Goal: Task Accomplishment & Management: Complete application form

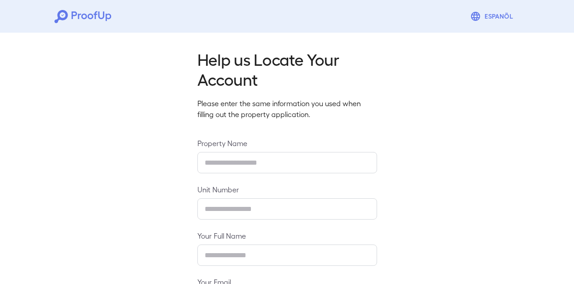
type input "**********"
type input "****"
type input "**********"
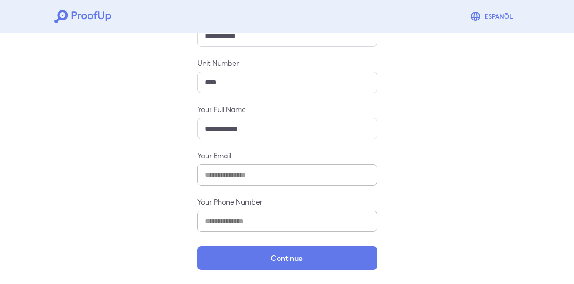
scroll to position [126, 0]
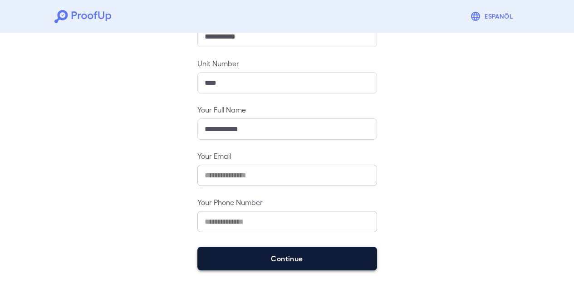
click at [349, 266] on button "Continue" at bounding box center [287, 259] width 180 height 24
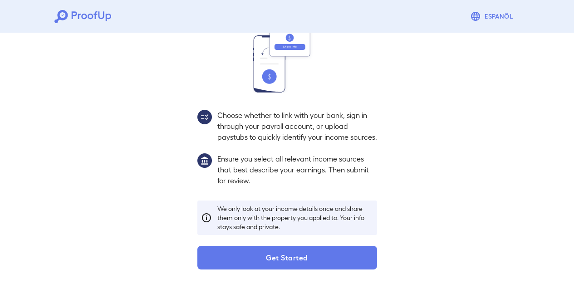
scroll to position [114, 0]
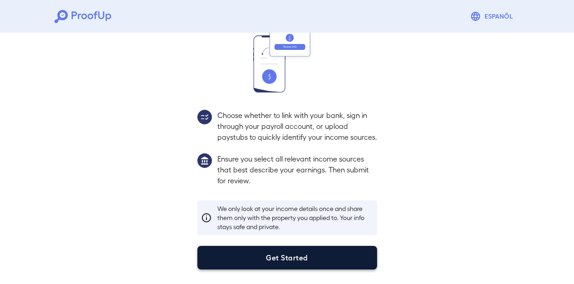
click at [277, 257] on button "Get Started" at bounding box center [287, 258] width 180 height 24
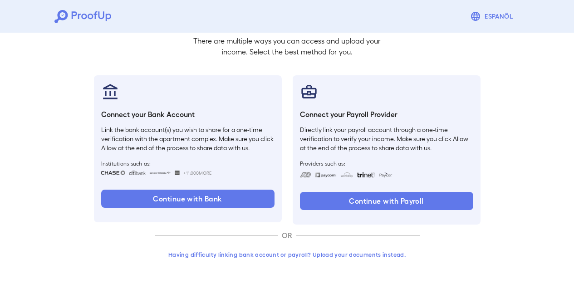
scroll to position [62, 0]
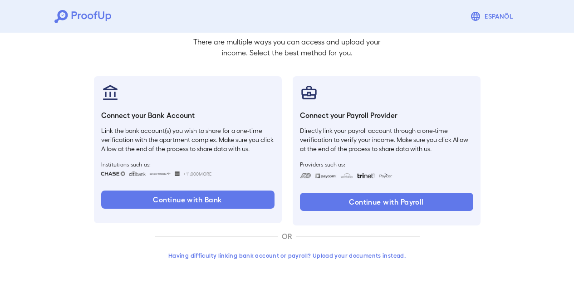
click at [351, 256] on button "Having difficulty linking bank account or payroll? Upload your documents instea…" at bounding box center [287, 255] width 265 height 16
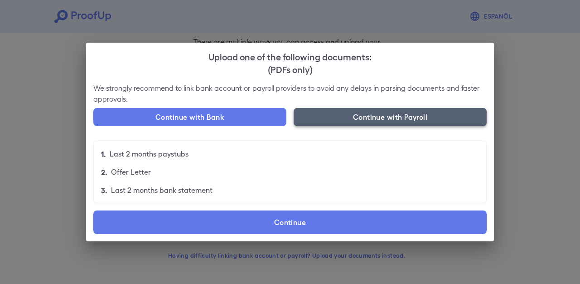
click at [346, 112] on button "Continue with Payroll" at bounding box center [390, 117] width 193 height 18
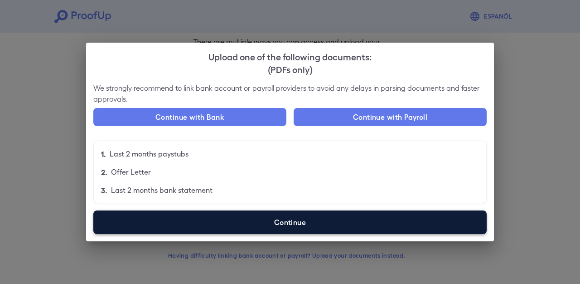
click at [284, 224] on label "Continue" at bounding box center [290, 222] width 394 height 24
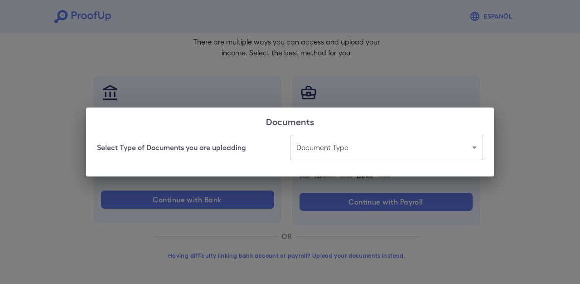
click at [339, 146] on body "Espanõl Go back How Would You Like to Verify Your Income? There are multiple wa…" at bounding box center [290, 111] width 580 height 346
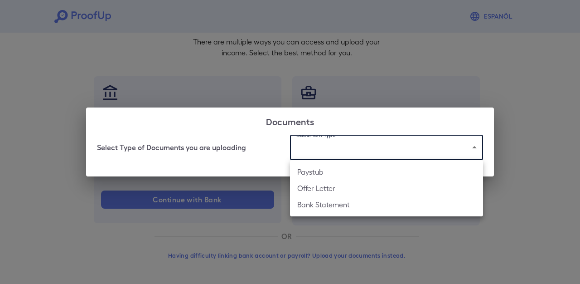
click at [248, 156] on div at bounding box center [290, 142] width 580 height 284
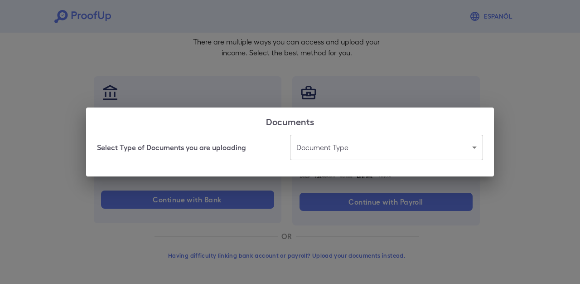
click at [249, 100] on div "Documents Select Type of Documents you are uploading Document Type ​ ​" at bounding box center [290, 142] width 580 height 284
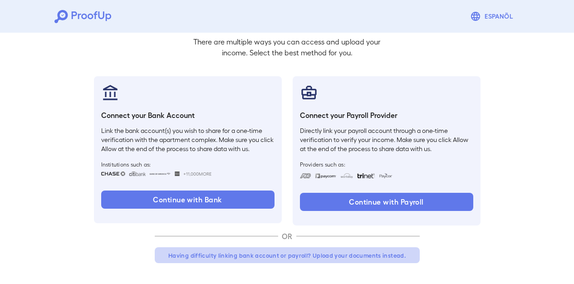
click at [311, 256] on button "Having difficulty linking bank account or payroll? Upload your documents instea…" at bounding box center [287, 255] width 265 height 16
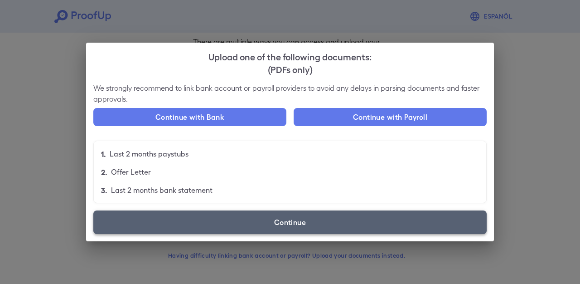
click at [243, 221] on label "Continue" at bounding box center [290, 222] width 394 height 24
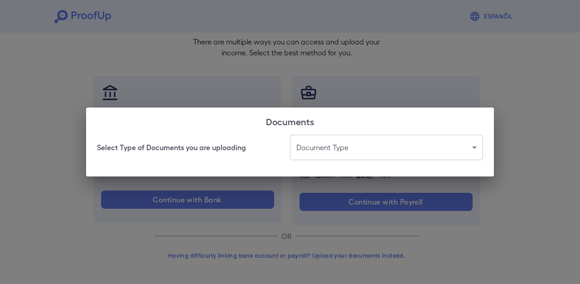
click at [322, 151] on body "Espanõl Go back How Would You Like to Verify Your Income? There are multiple wa…" at bounding box center [290, 111] width 580 height 346
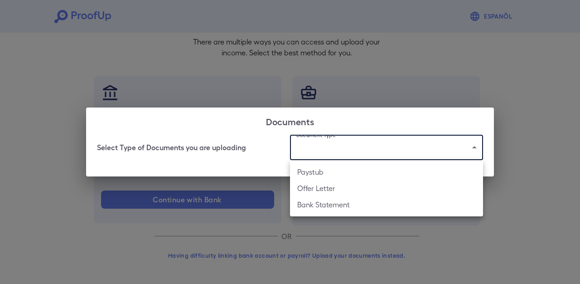
click at [321, 175] on li "Paystub" at bounding box center [386, 172] width 193 height 16
type input "*******"
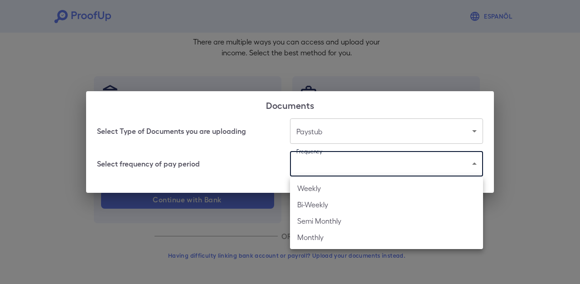
click at [320, 165] on body "Espanõl Go back How Would You Like to Verify Your Income? There are multiple wa…" at bounding box center [290, 111] width 580 height 346
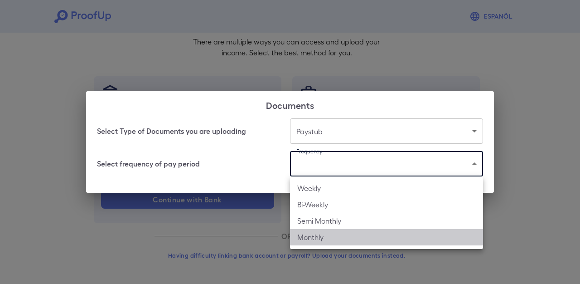
click at [319, 238] on li "Monthly" at bounding box center [386, 237] width 193 height 16
type input "*******"
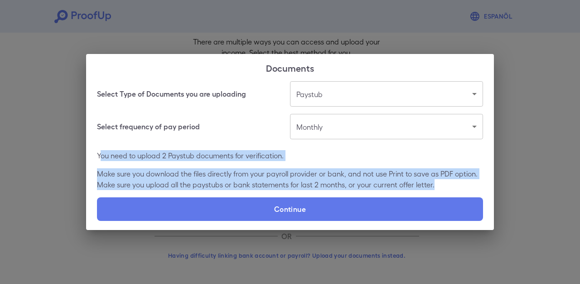
drag, startPoint x: 99, startPoint y: 156, endPoint x: 449, endPoint y: 188, distance: 351.6
click at [449, 188] on div "You need to upload 2 Paystub documents for verification. Make sure you download…" at bounding box center [290, 170] width 386 height 40
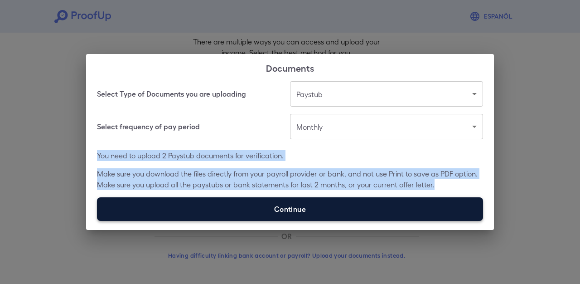
drag, startPoint x: 97, startPoint y: 157, endPoint x: 247, endPoint y: 200, distance: 156.2
click at [247, 200] on div "Select Type of Documents you are uploading Paystub ******* ​ Select frequency o…" at bounding box center [290, 155] width 408 height 149
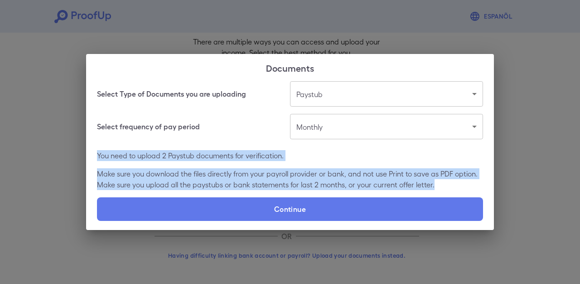
copy div "You need to upload 2 Paystub documents for verification. Make sure you download…"
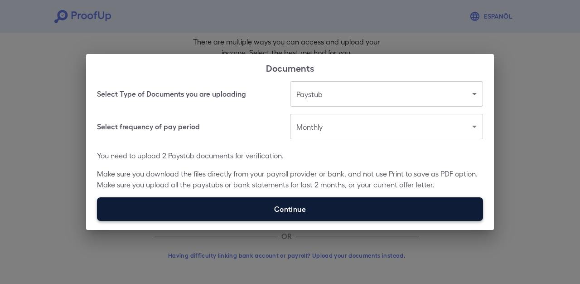
click at [228, 204] on label "Continue" at bounding box center [290, 209] width 386 height 24
click at [98, 220] on input "Continue" at bounding box center [97, 220] width 0 height 0
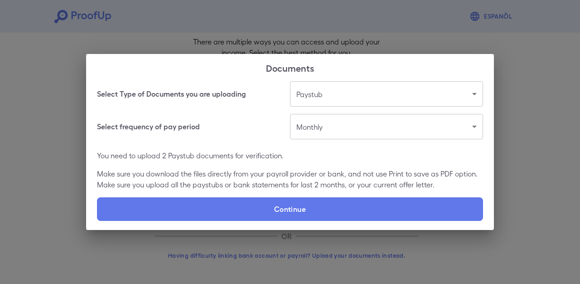
click at [406, 94] on body "Espanõl Go back How Would You Like to Verify Your Income? There are multiple wa…" at bounding box center [290, 111] width 580 height 346
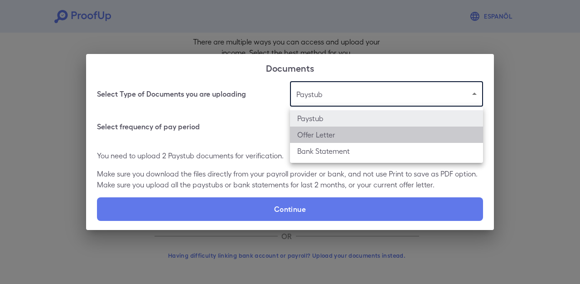
click at [387, 134] on li "Offer Letter" at bounding box center [386, 135] width 193 height 16
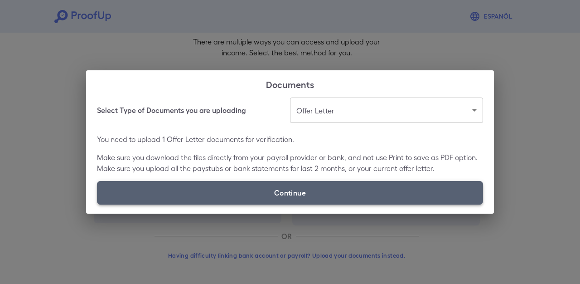
click at [299, 195] on label "Continue" at bounding box center [290, 193] width 386 height 24
click at [98, 204] on input "Continue" at bounding box center [97, 204] width 0 height 0
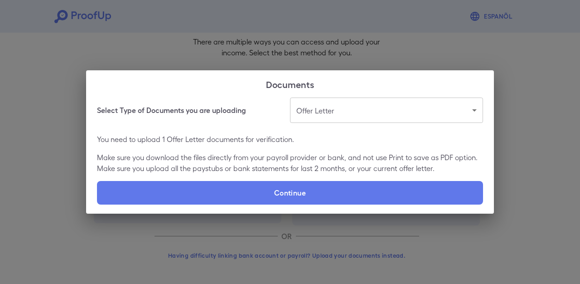
click at [328, 109] on body "**********" at bounding box center [290, 111] width 580 height 346
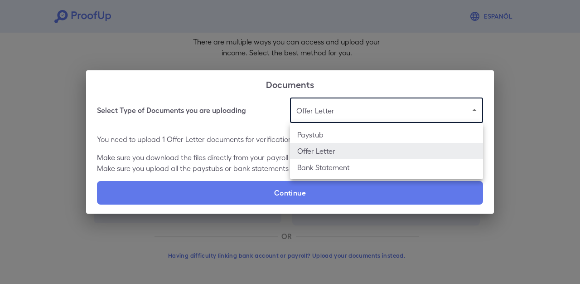
click at [326, 132] on li "Paystub" at bounding box center [386, 135] width 193 height 16
type input "*******"
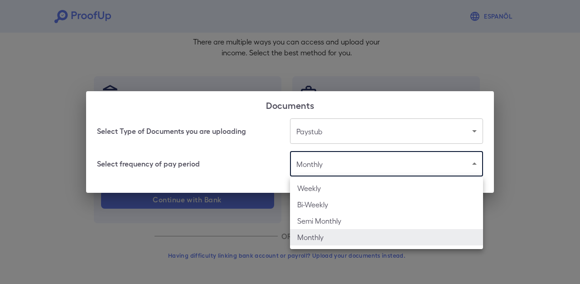
click at [304, 171] on body "Espanõl Go back How Would You Like to Verify Your Income? There are multiple wa…" at bounding box center [290, 111] width 580 height 346
click at [307, 236] on li "Monthly" at bounding box center [386, 237] width 193 height 16
click at [246, 161] on div at bounding box center [290, 142] width 580 height 284
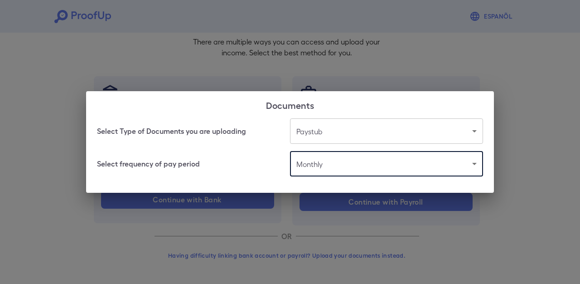
click at [312, 137] on body "Espanõl Go back How Would You Like to Verify Your Income? There are multiple wa…" at bounding box center [290, 111] width 580 height 346
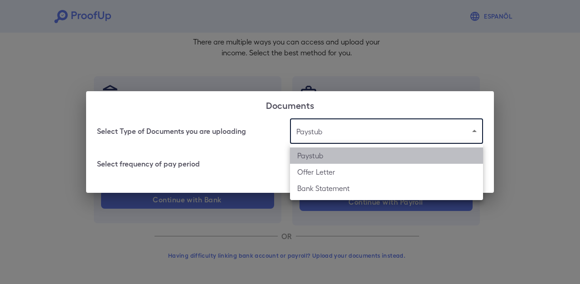
click at [312, 158] on li "Paystub" at bounding box center [386, 155] width 193 height 16
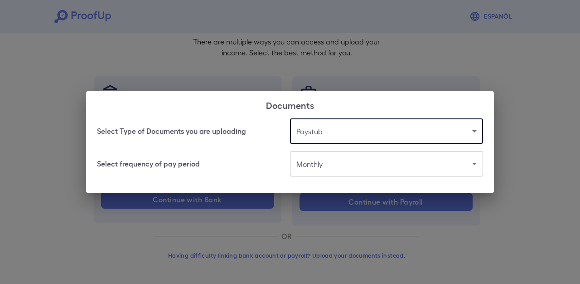
click at [312, 163] on body "Espanõl Go back How Would You Like to Verify Your Income? There are multiple wa…" at bounding box center [290, 111] width 580 height 346
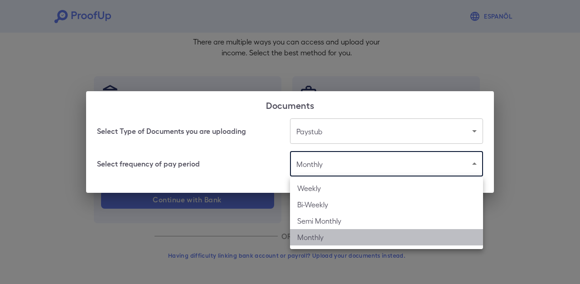
click at [311, 239] on li "Monthly" at bounding box center [386, 237] width 193 height 16
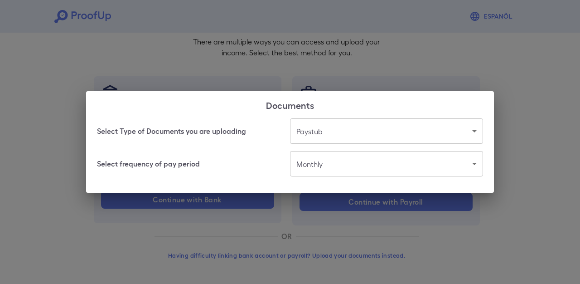
click at [254, 214] on div "Documents Select Type of Documents you are uploading Paystub ******* ​ Select f…" at bounding box center [290, 142] width 580 height 284
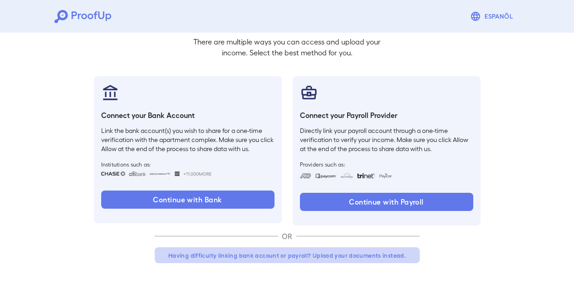
click at [255, 254] on button "Having difficulty linking bank account or payroll? Upload your documents instea…" at bounding box center [287, 255] width 265 height 16
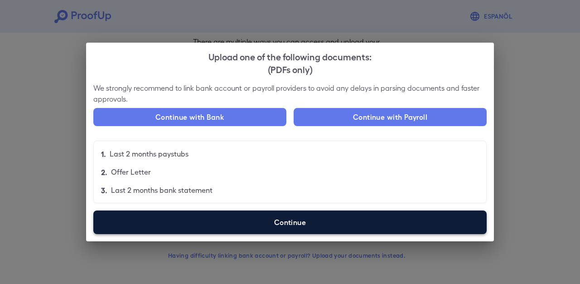
click at [267, 227] on label "Continue" at bounding box center [290, 222] width 394 height 24
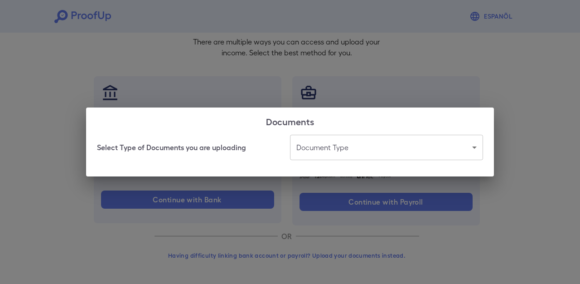
click at [320, 142] on body "Espanõl Go back How Would You Like to Verify Your Income? There are multiple wa…" at bounding box center [290, 111] width 580 height 346
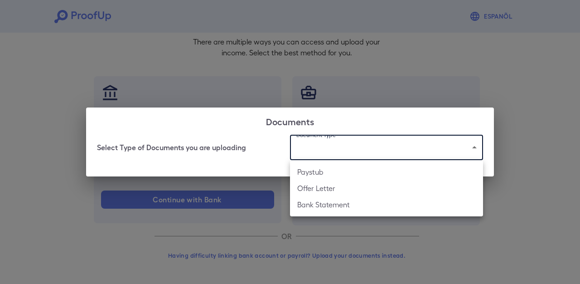
click at [319, 169] on li "Paystub" at bounding box center [386, 172] width 193 height 16
type input "*******"
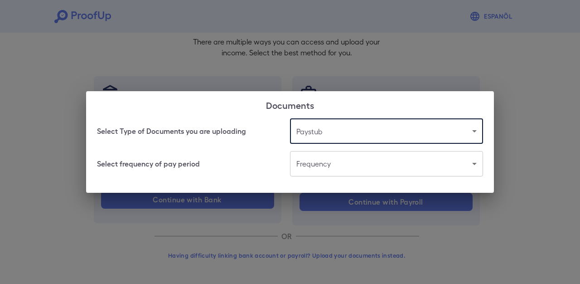
click at [319, 161] on body "Espanõl Go back How Would You Like to Verify Your Income? There are multiple wa…" at bounding box center [290, 111] width 580 height 346
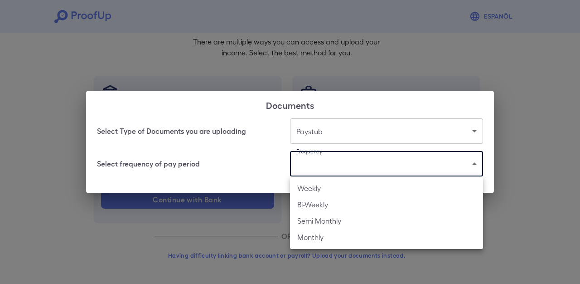
click at [318, 244] on li "Monthly" at bounding box center [386, 237] width 193 height 16
type input "*******"
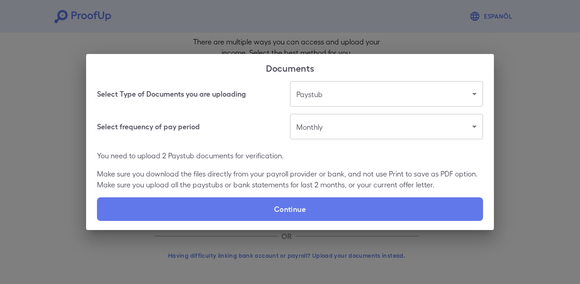
click at [318, 244] on div "Weekly Bi-Weekly Semi Monthly Monthly" at bounding box center [290, 142] width 580 height 284
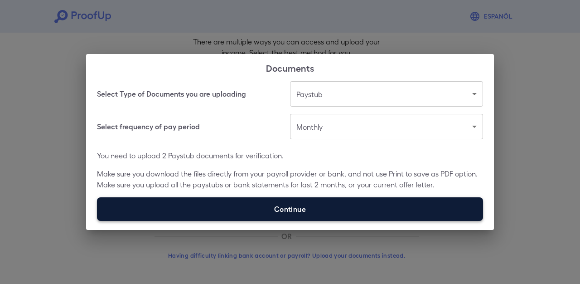
click at [295, 200] on label "Continue" at bounding box center [290, 209] width 386 height 24
click at [98, 220] on input "Continue" at bounding box center [97, 220] width 0 height 0
type input "**********"
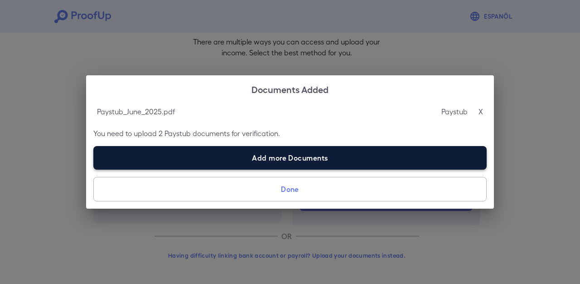
click at [321, 159] on label "Add more Documents" at bounding box center [290, 158] width 394 height 24
click at [94, 169] on input "Add more Documents" at bounding box center [93, 169] width 0 height 0
type input "**********"
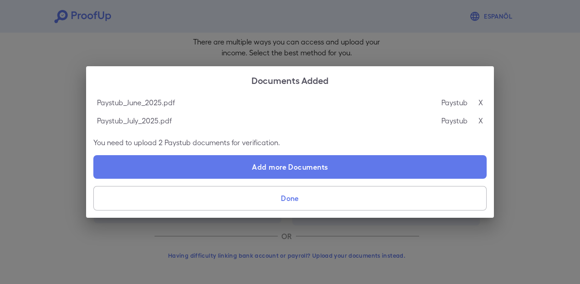
click at [323, 201] on button "Done" at bounding box center [290, 198] width 394 height 24
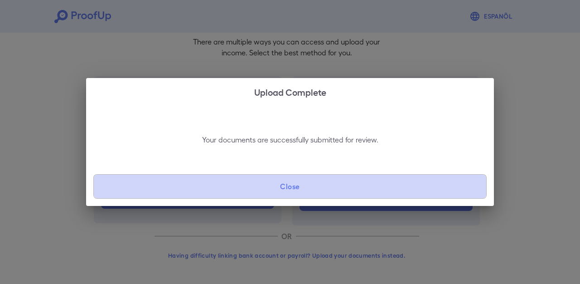
click at [297, 190] on button "Close" at bounding box center [290, 186] width 394 height 24
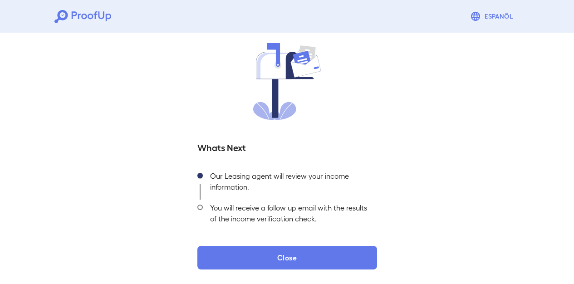
scroll to position [63, 0]
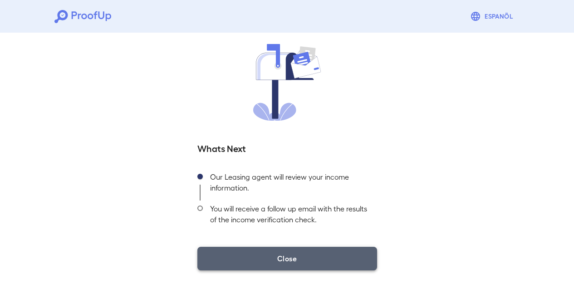
click at [287, 262] on button "Close" at bounding box center [287, 259] width 180 height 24
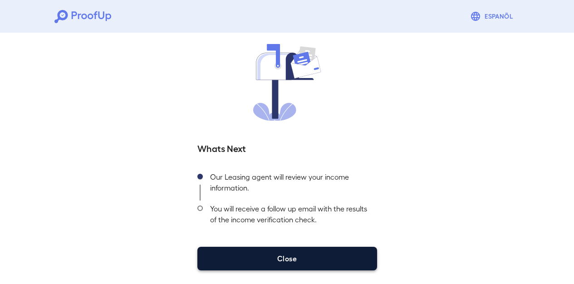
click at [286, 258] on button "Close" at bounding box center [287, 259] width 180 height 24
click at [264, 252] on button "Close" at bounding box center [287, 259] width 180 height 24
click at [277, 258] on button "Close" at bounding box center [287, 259] width 180 height 24
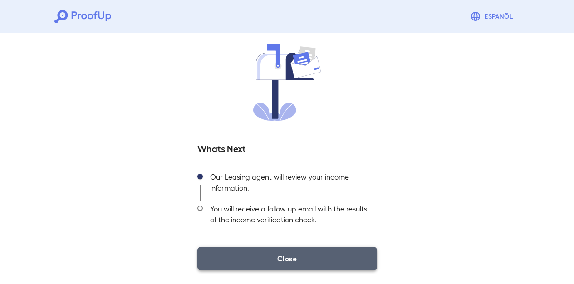
click at [278, 259] on button "Close" at bounding box center [287, 259] width 180 height 24
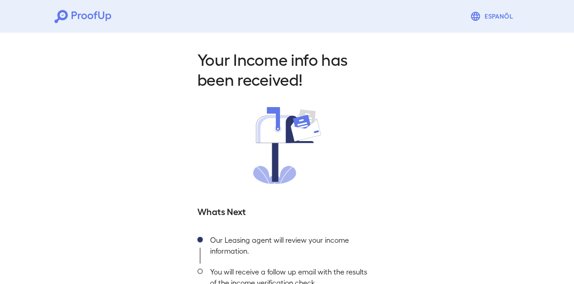
scroll to position [0, 0]
click at [118, 98] on div "Your Income info has been received! Whats Next Our Leasing agent will review yo…" at bounding box center [287, 188] width 574 height 319
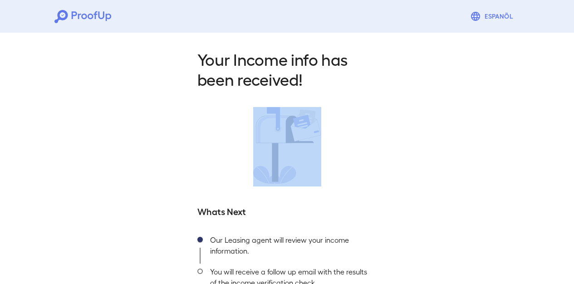
click at [118, 98] on div "Your Income info has been received! Whats Next Our Leasing agent will review yo…" at bounding box center [287, 188] width 574 height 319
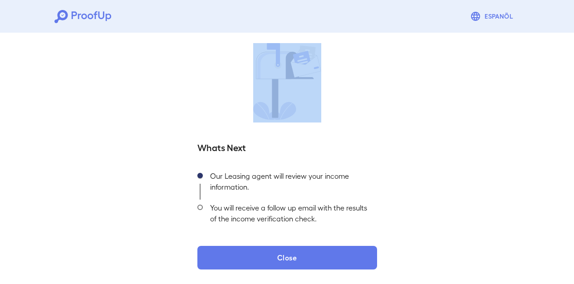
scroll to position [63, 0]
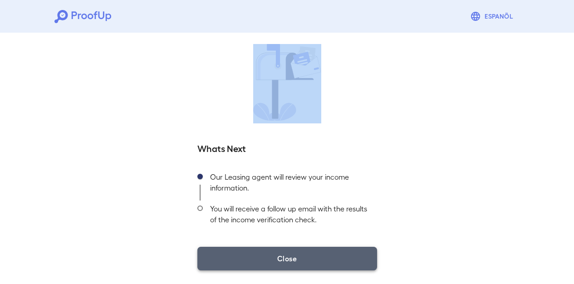
click at [281, 262] on button "Close" at bounding box center [287, 259] width 180 height 24
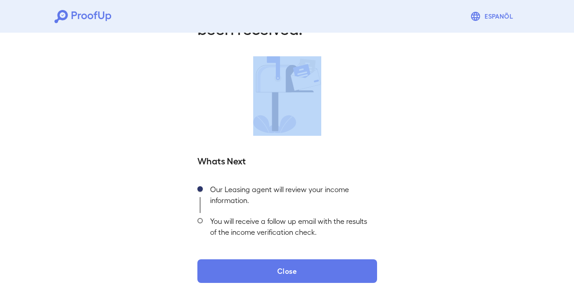
scroll to position [50, 0]
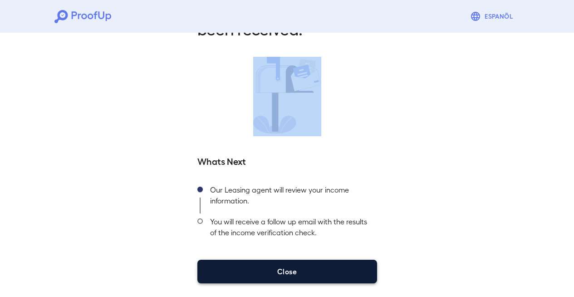
click at [269, 267] on button "Close" at bounding box center [287, 271] width 180 height 24
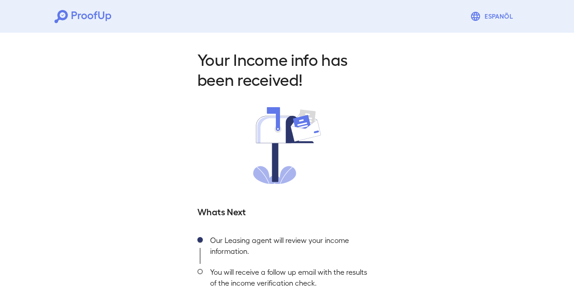
scroll to position [50, 0]
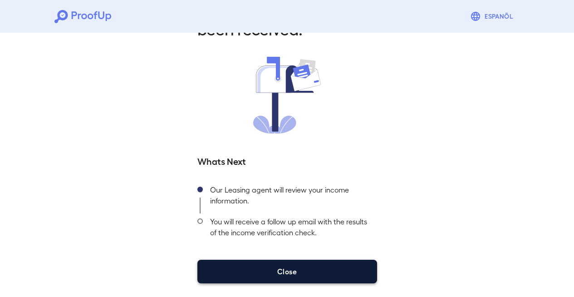
click at [279, 271] on button "Close" at bounding box center [287, 271] width 180 height 24
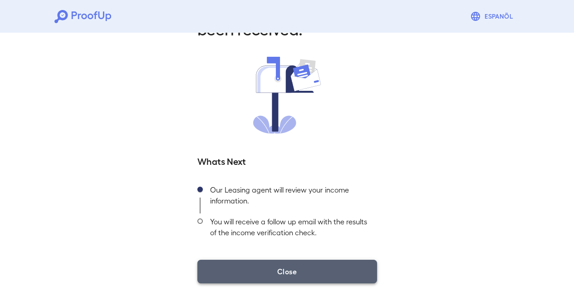
click at [279, 271] on button "Close" at bounding box center [287, 271] width 180 height 24
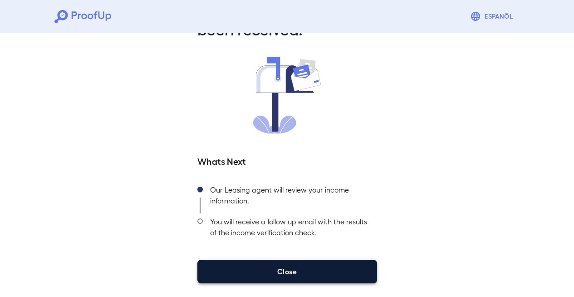
click at [288, 268] on button "Close" at bounding box center [287, 271] width 180 height 24
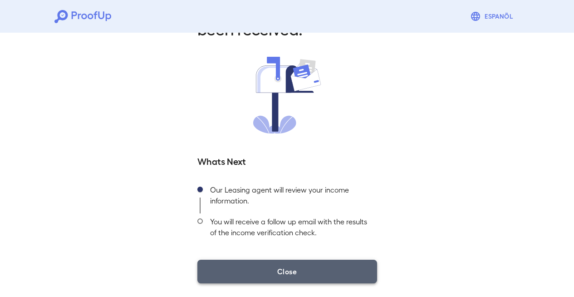
click at [288, 268] on button "Close" at bounding box center [287, 271] width 180 height 24
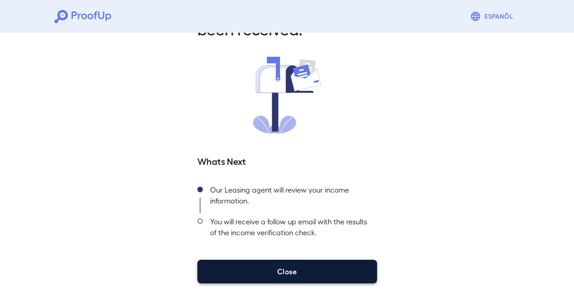
click at [288, 268] on button "Close" at bounding box center [287, 271] width 180 height 24
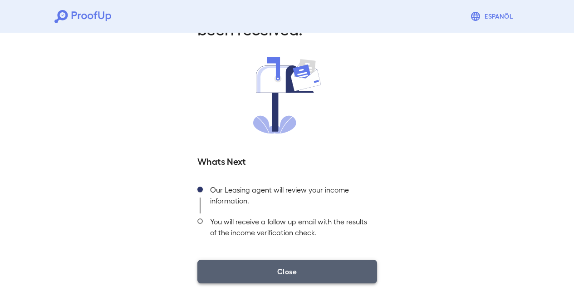
click at [288, 268] on button "Close" at bounding box center [287, 271] width 180 height 24
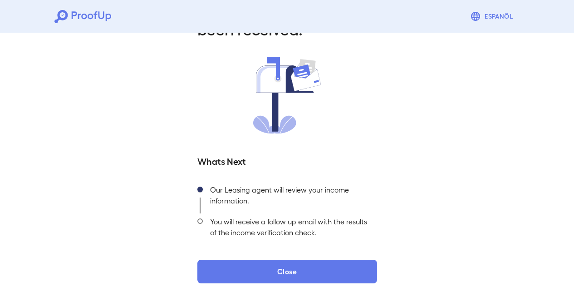
click at [76, 17] on icon at bounding box center [82, 16] width 57 height 13
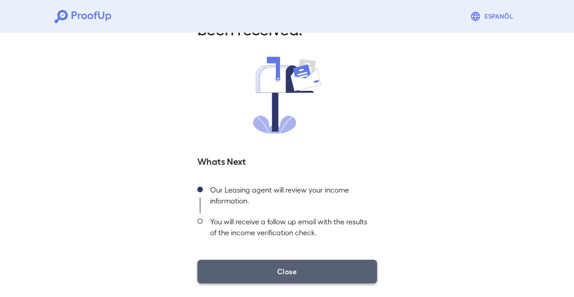
click at [247, 273] on button "Close" at bounding box center [287, 271] width 180 height 24
click at [276, 267] on button "Close" at bounding box center [287, 271] width 180 height 24
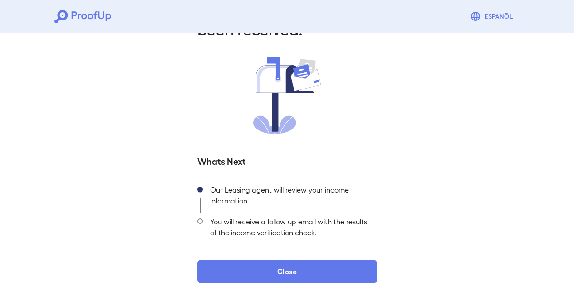
click at [212, 225] on div "You will receive a follow up email with the results of the income verification …" at bounding box center [290, 229] width 174 height 32
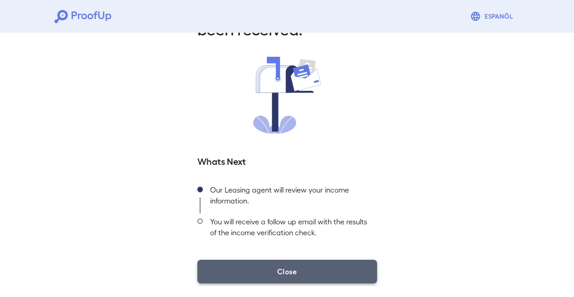
click at [241, 275] on button "Close" at bounding box center [287, 271] width 180 height 24
